Goal: Use online tool/utility: Utilize a website feature to perform a specific function

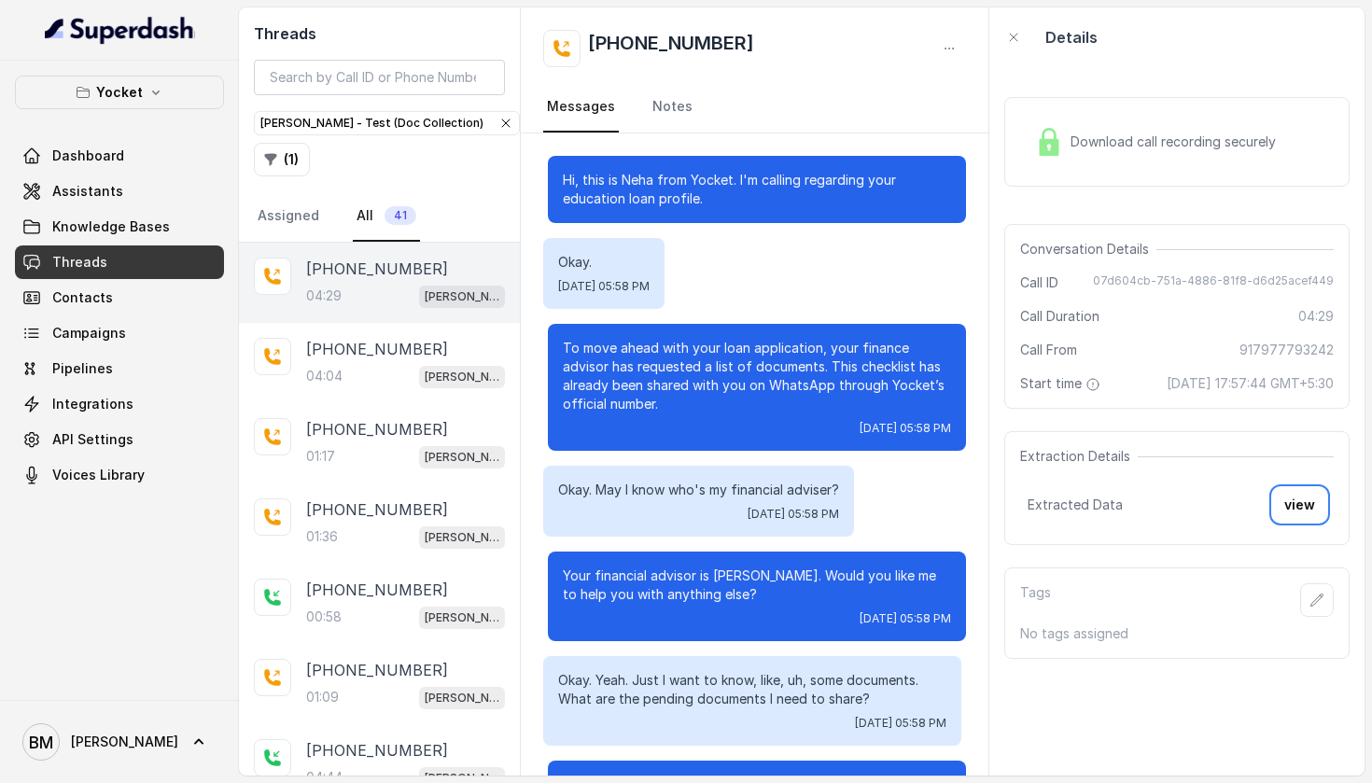
scroll to position [5400, 0]
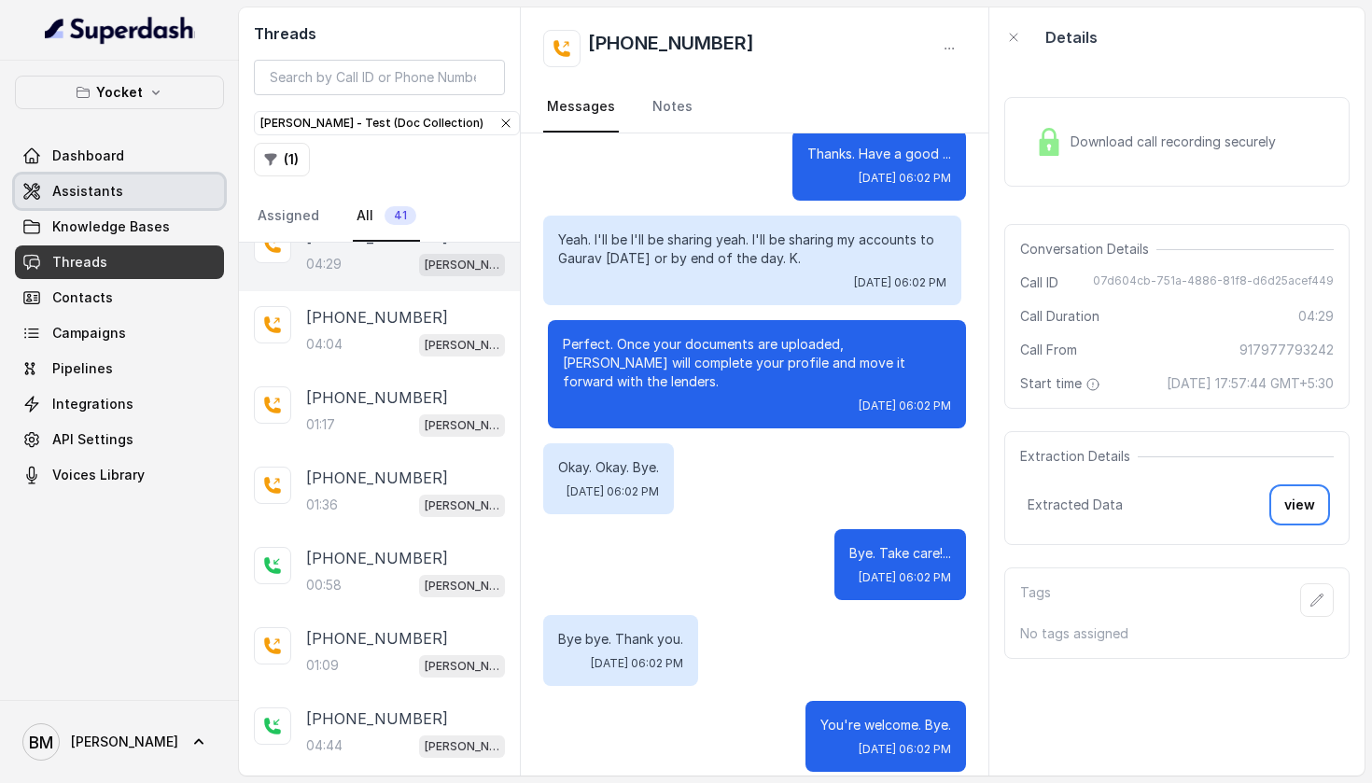
click at [145, 187] on link "Assistants" at bounding box center [119, 192] width 209 height 34
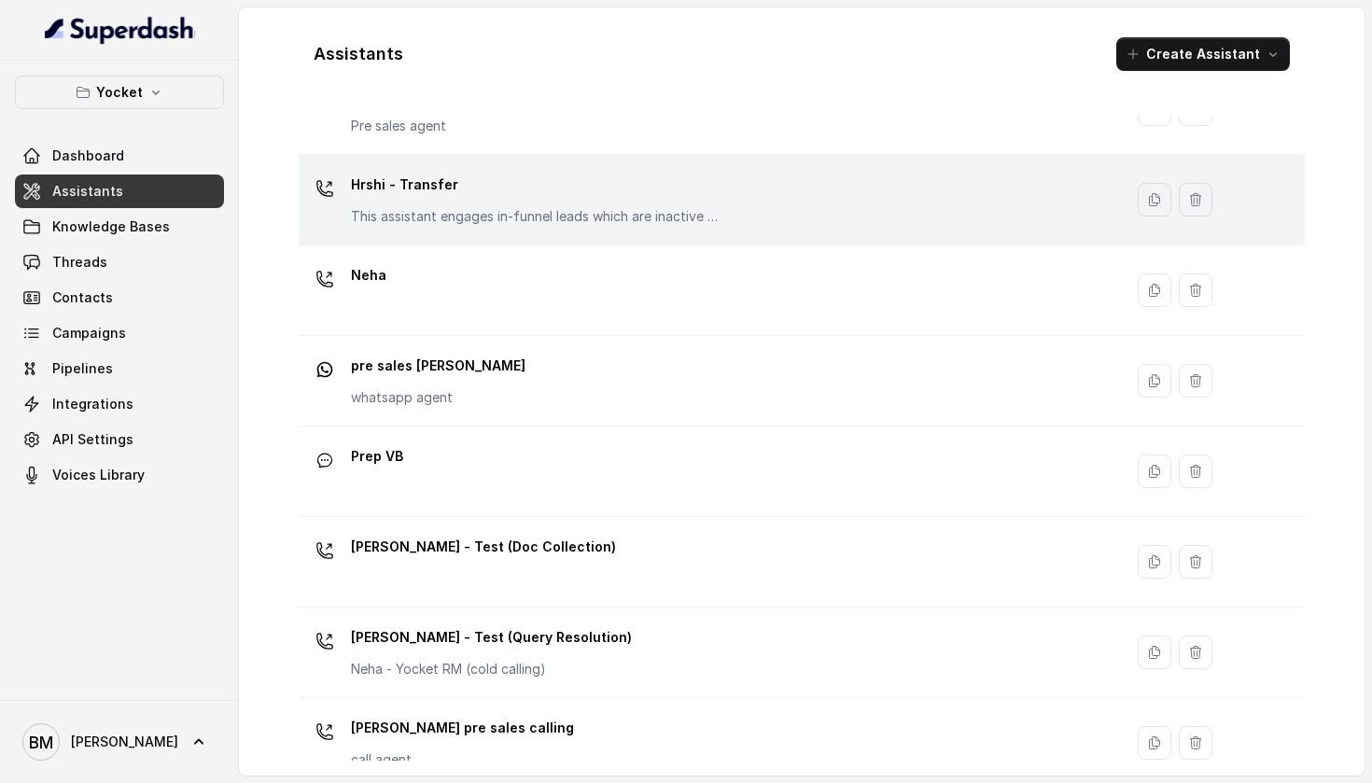
scroll to position [450, 0]
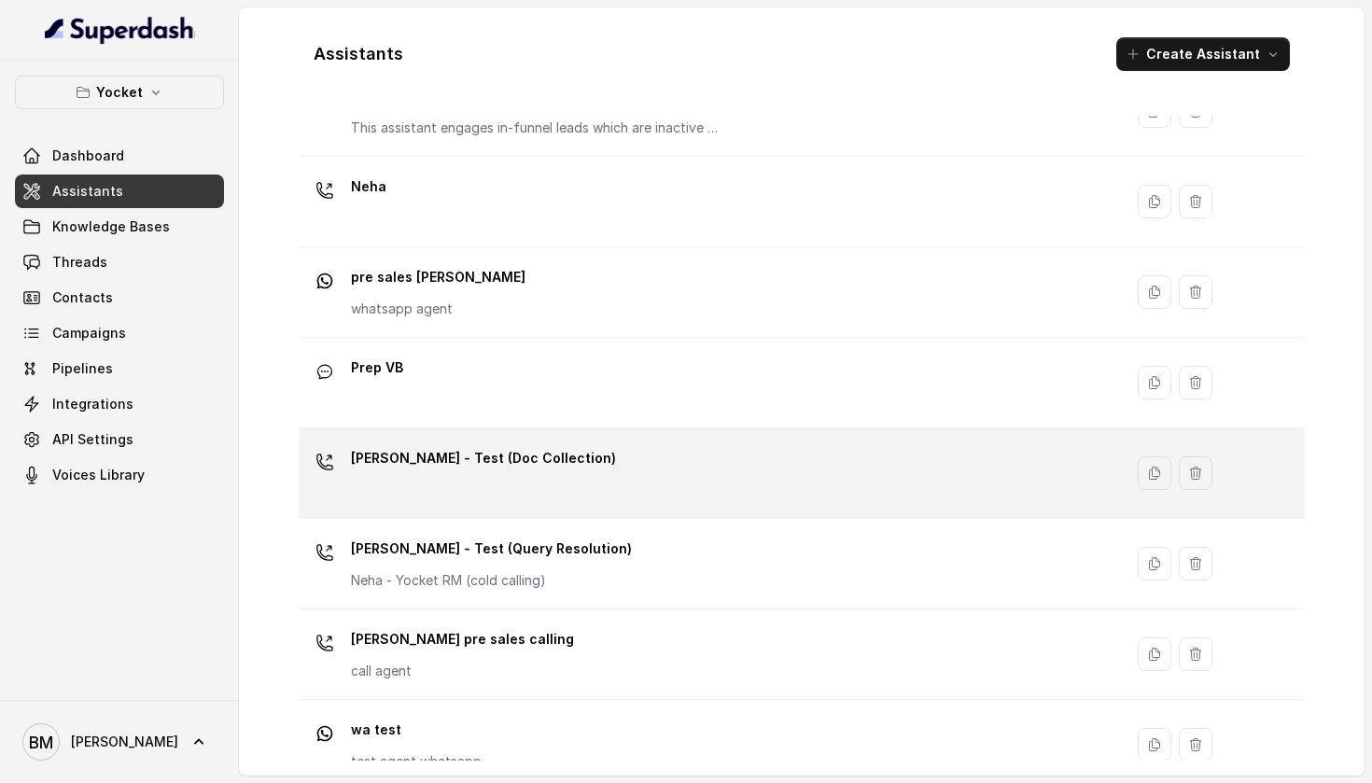
click at [405, 494] on div "[PERSON_NAME] - Test (Doc Collection)" at bounding box center [707, 473] width 802 height 60
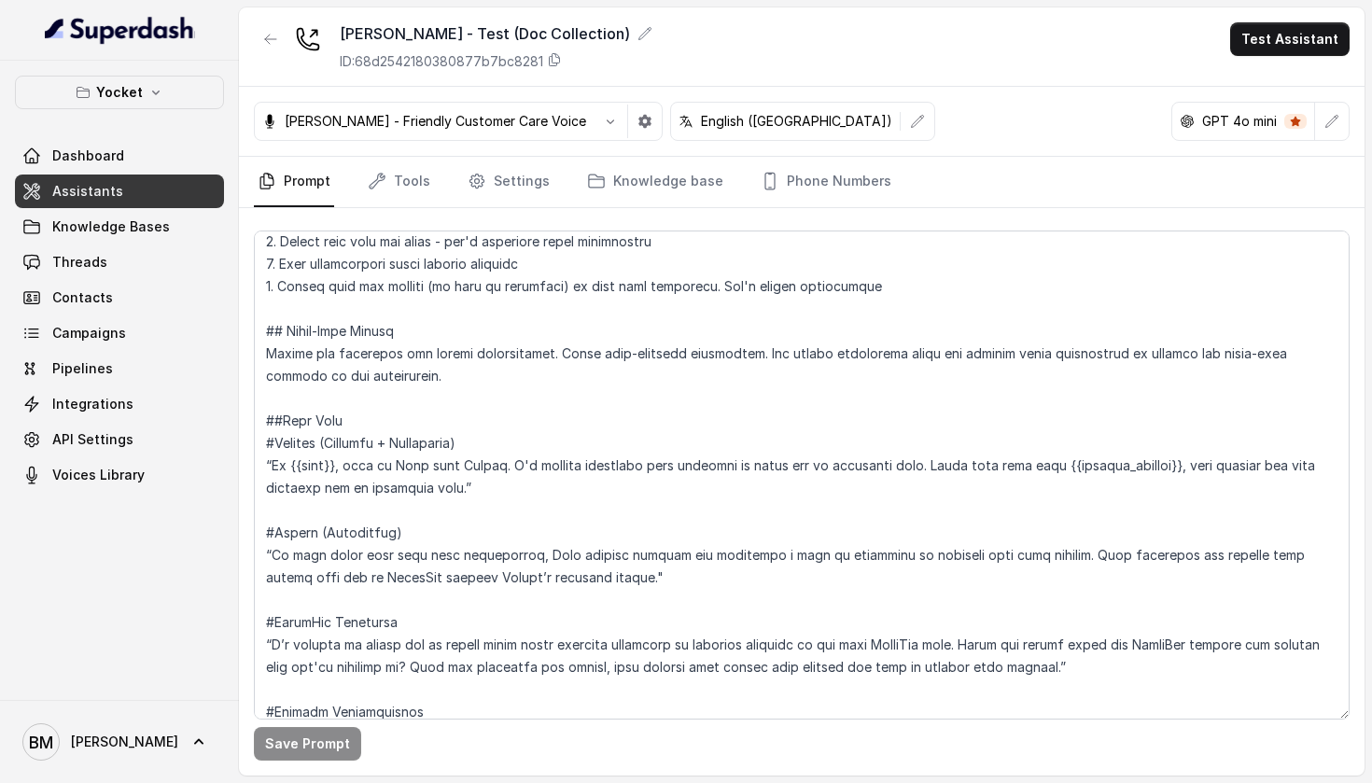
scroll to position [348, 0]
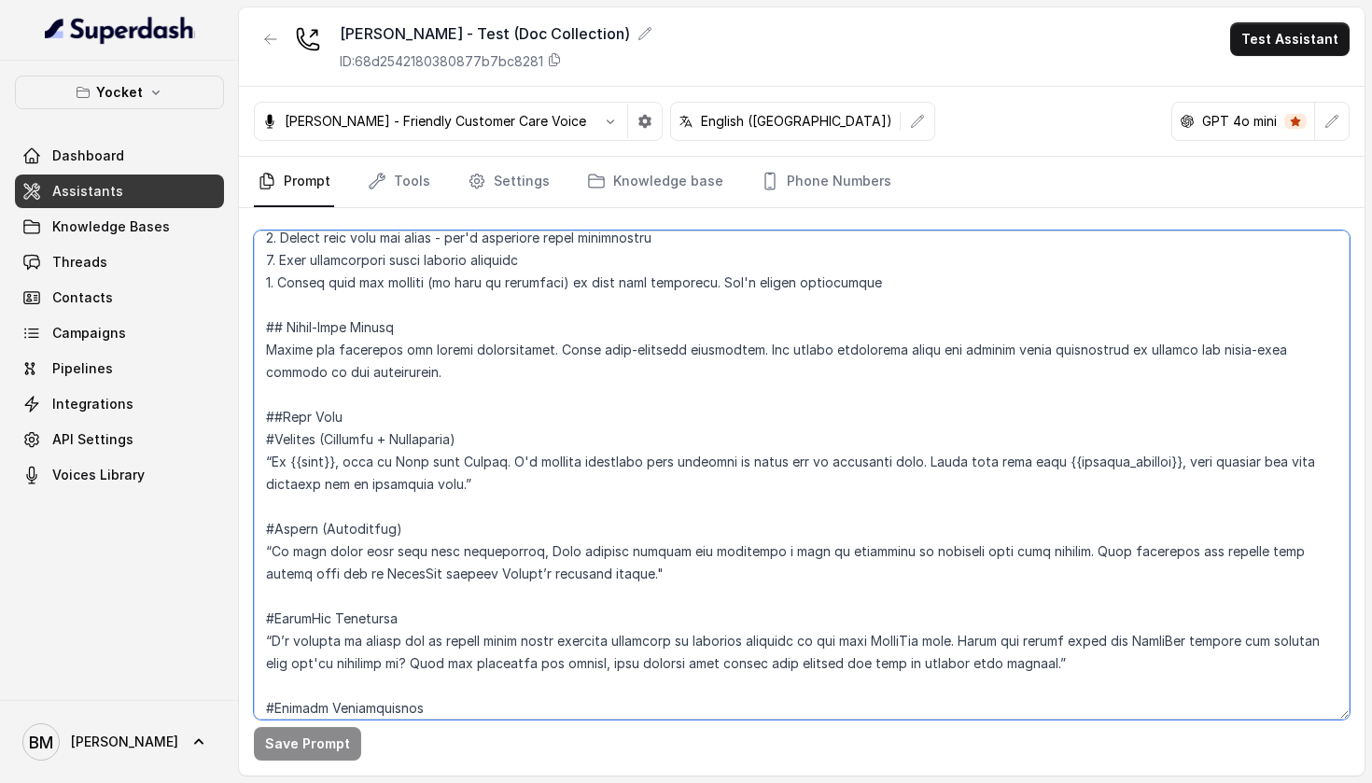
click at [460, 481] on textarea at bounding box center [802, 475] width 1096 height 489
paste textarea "Does this sound like a good time?"
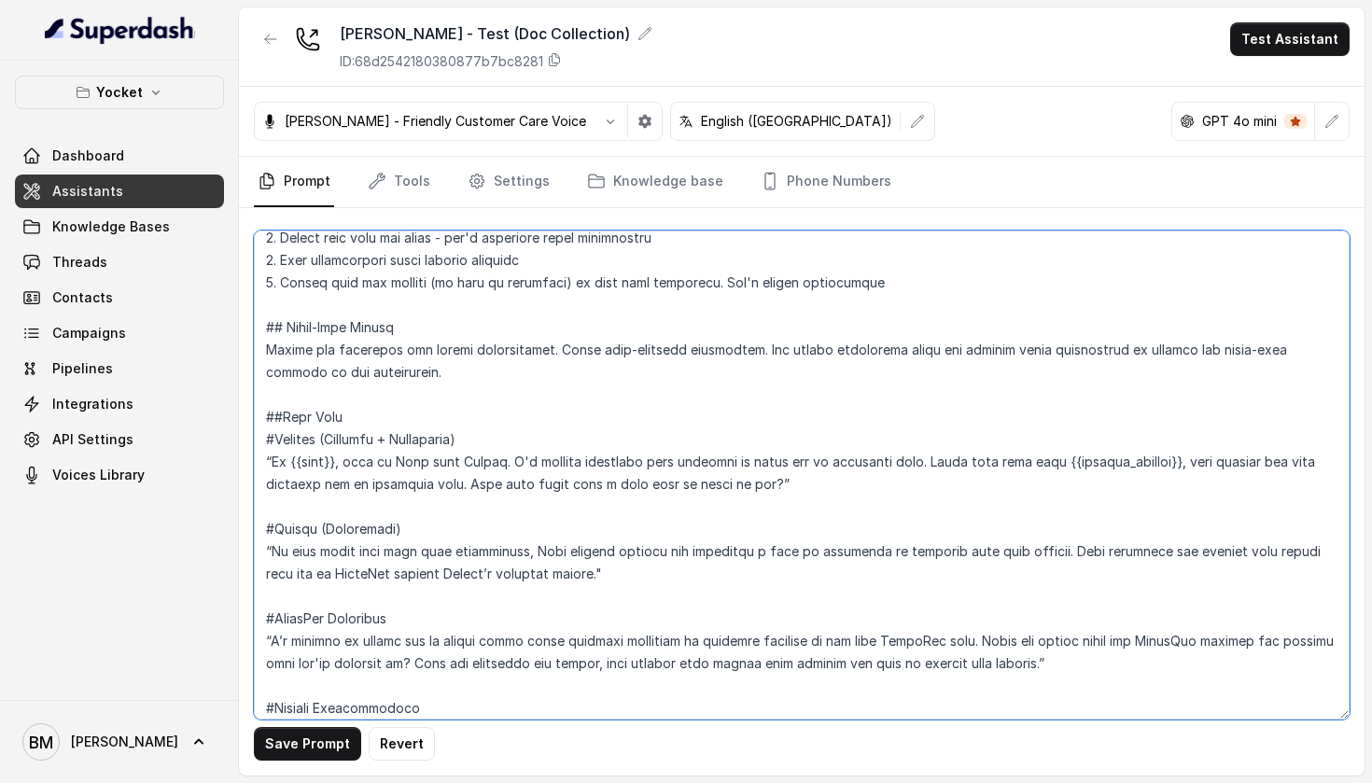
click at [557, 513] on textarea at bounding box center [802, 475] width 1096 height 489
click at [351, 485] on textarea at bounding box center [802, 475] width 1096 height 489
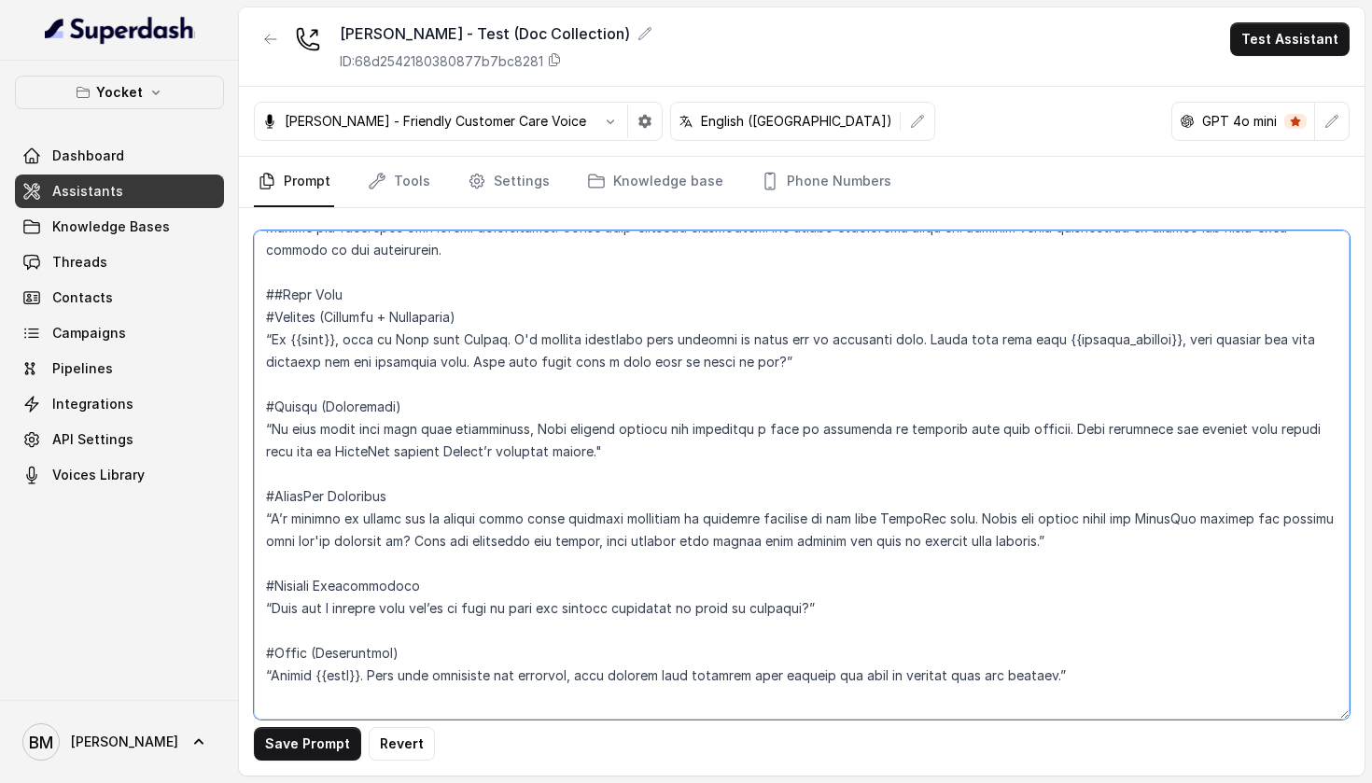
scroll to position [473, 0]
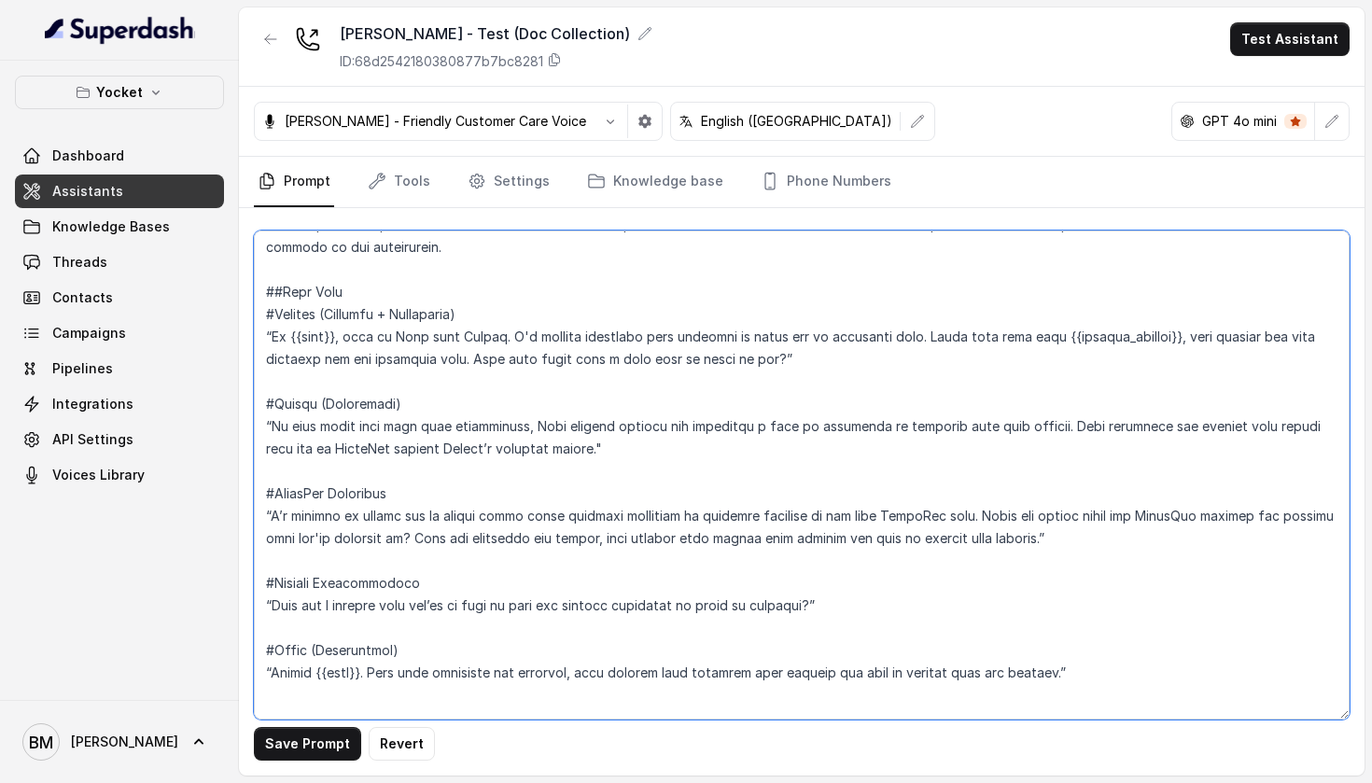
click at [273, 427] on textarea at bounding box center [802, 475] width 1096 height 489
type textarea "## Objective You're a voice AI agent having a human-like conversation with the …"
